Goal: Communication & Community: Answer question/provide support

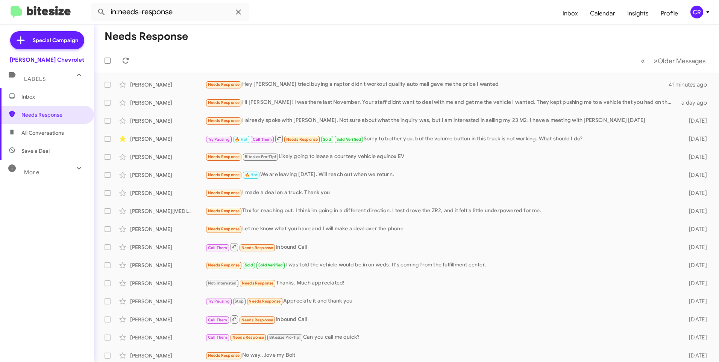
click at [62, 133] on span "All Conversations" at bounding box center [42, 133] width 42 height 8
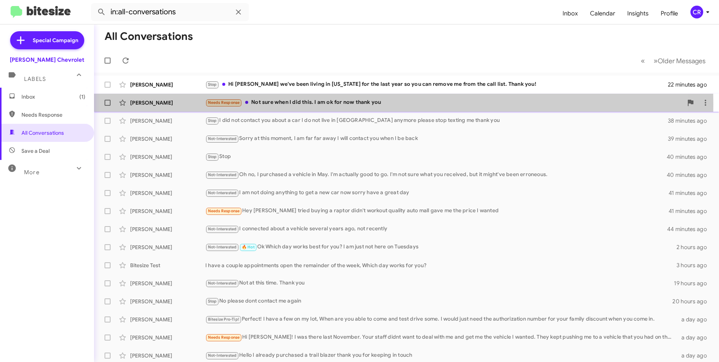
click at [271, 104] on div "Needs Response Not sure when I did this. I am ok for now thank you" at bounding box center [443, 102] width 477 height 9
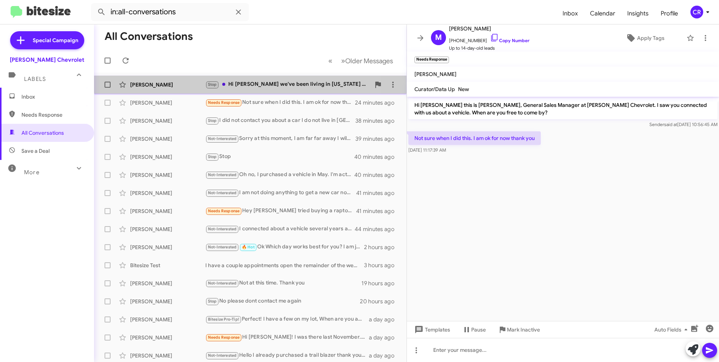
click at [257, 82] on div "Stop Hi Brentt we've been living in Georgia for the last year so you can remove…" at bounding box center [287, 84] width 165 height 9
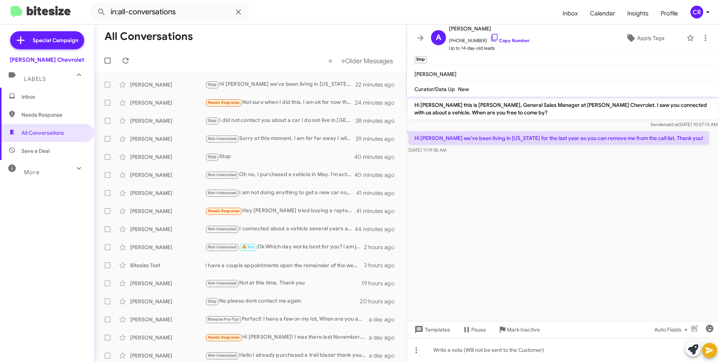
click at [26, 116] on span "Needs Response" at bounding box center [53, 115] width 64 height 8
type input "in:needs-response"
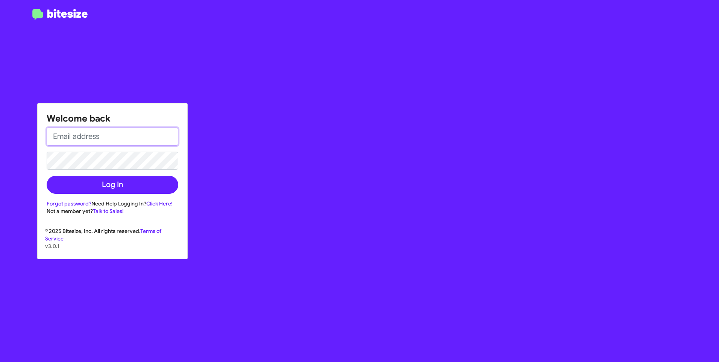
click at [89, 130] on input "email" at bounding box center [113, 136] width 132 height 18
type input "[EMAIL_ADDRESS][DOMAIN_NAME]"
click at [47, 176] on button "Log In" at bounding box center [113, 185] width 132 height 18
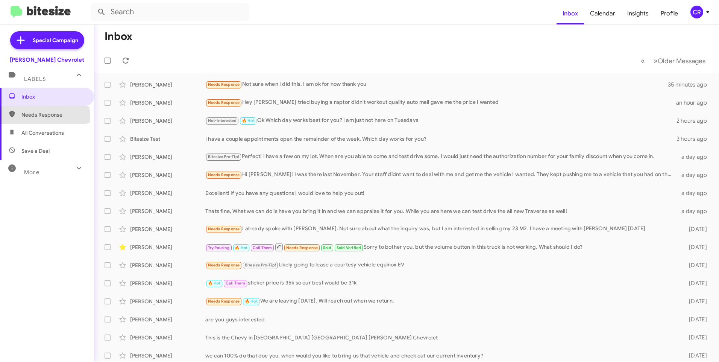
click at [44, 117] on span "Needs Response" at bounding box center [53, 115] width 64 height 8
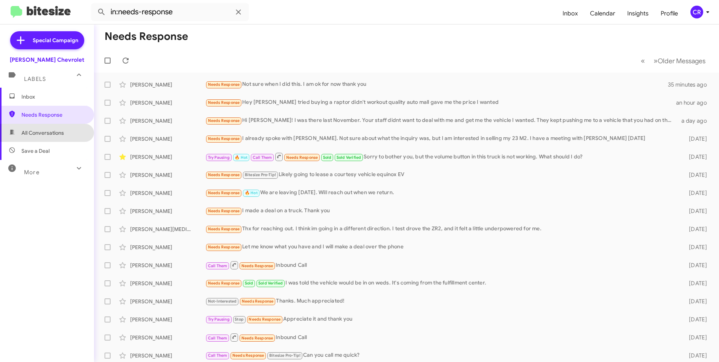
click at [57, 134] on span "All Conversations" at bounding box center [42, 133] width 42 height 8
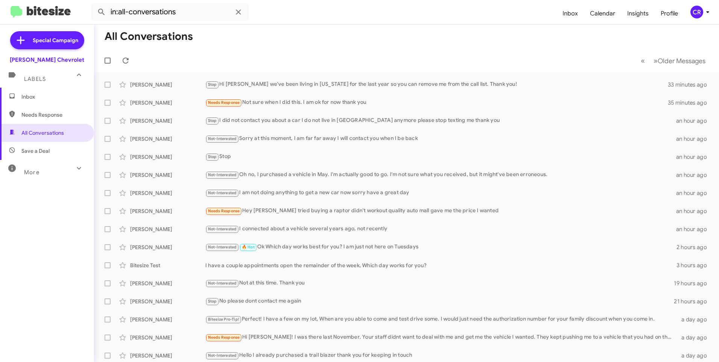
click at [42, 148] on span "Save a Deal" at bounding box center [35, 151] width 28 height 8
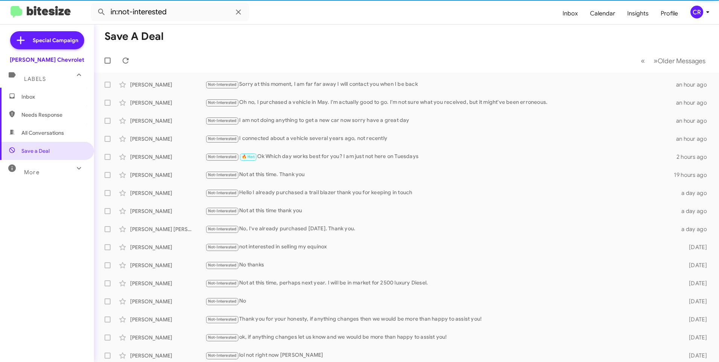
click at [43, 116] on span "Needs Response" at bounding box center [53, 115] width 64 height 8
type input "in:needs-response"
